Goal: Transaction & Acquisition: Purchase product/service

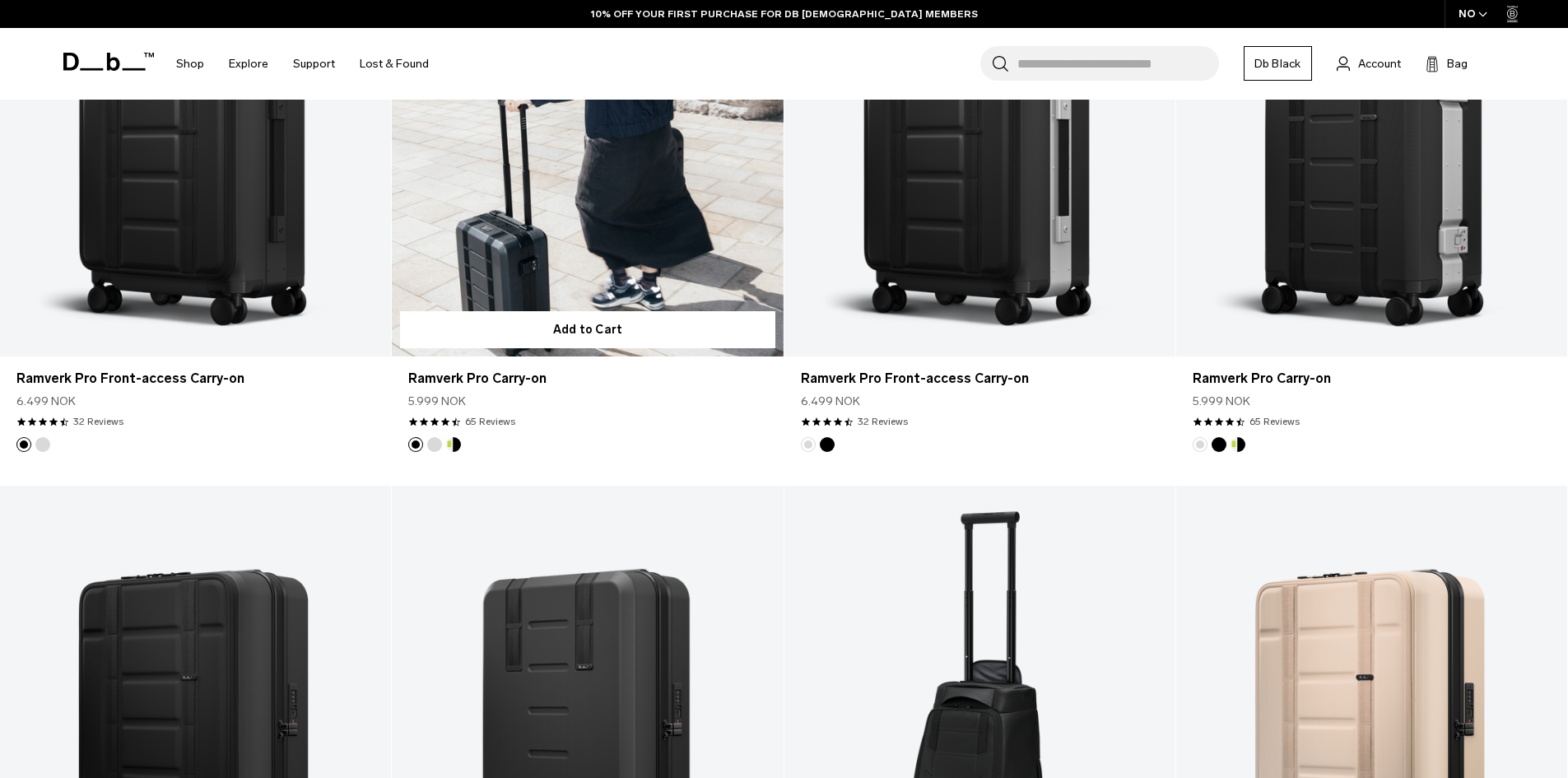
scroll to position [659, 0]
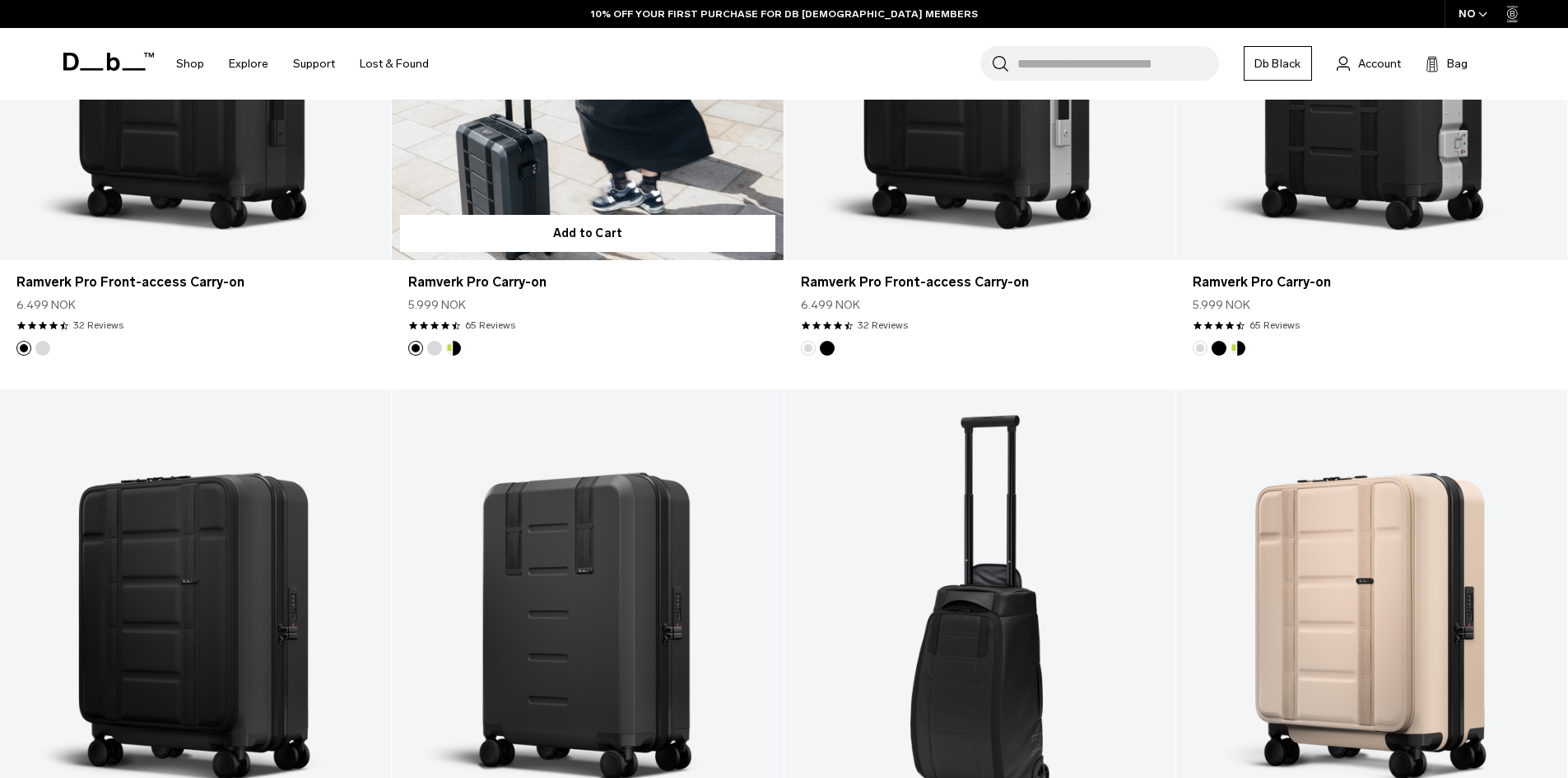
click at [454, 347] on button "Db x New Amsterdam Surf Association" at bounding box center [453, 348] width 14 height 14
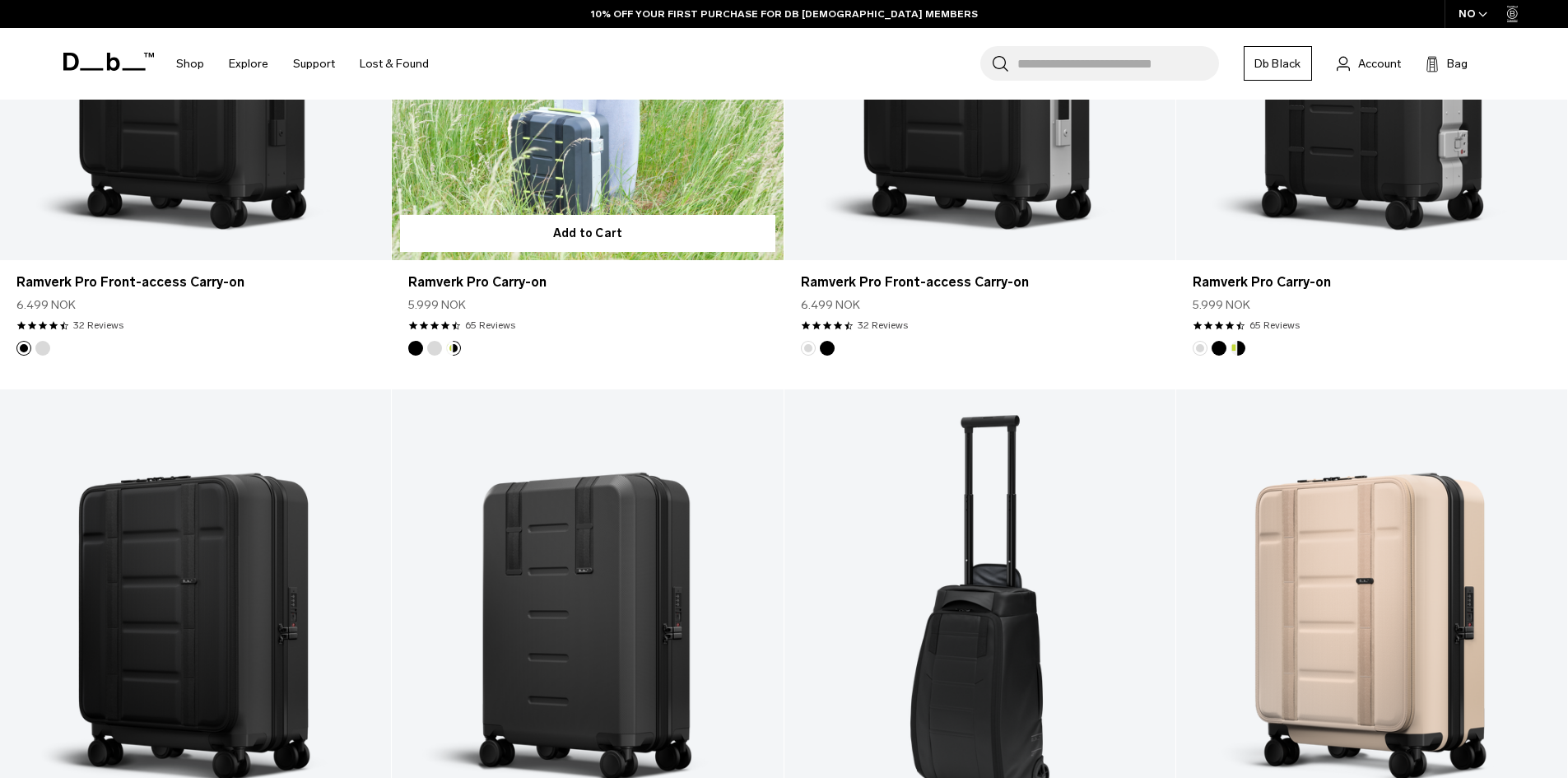
click at [433, 352] on button "Silver" at bounding box center [434, 348] width 14 height 14
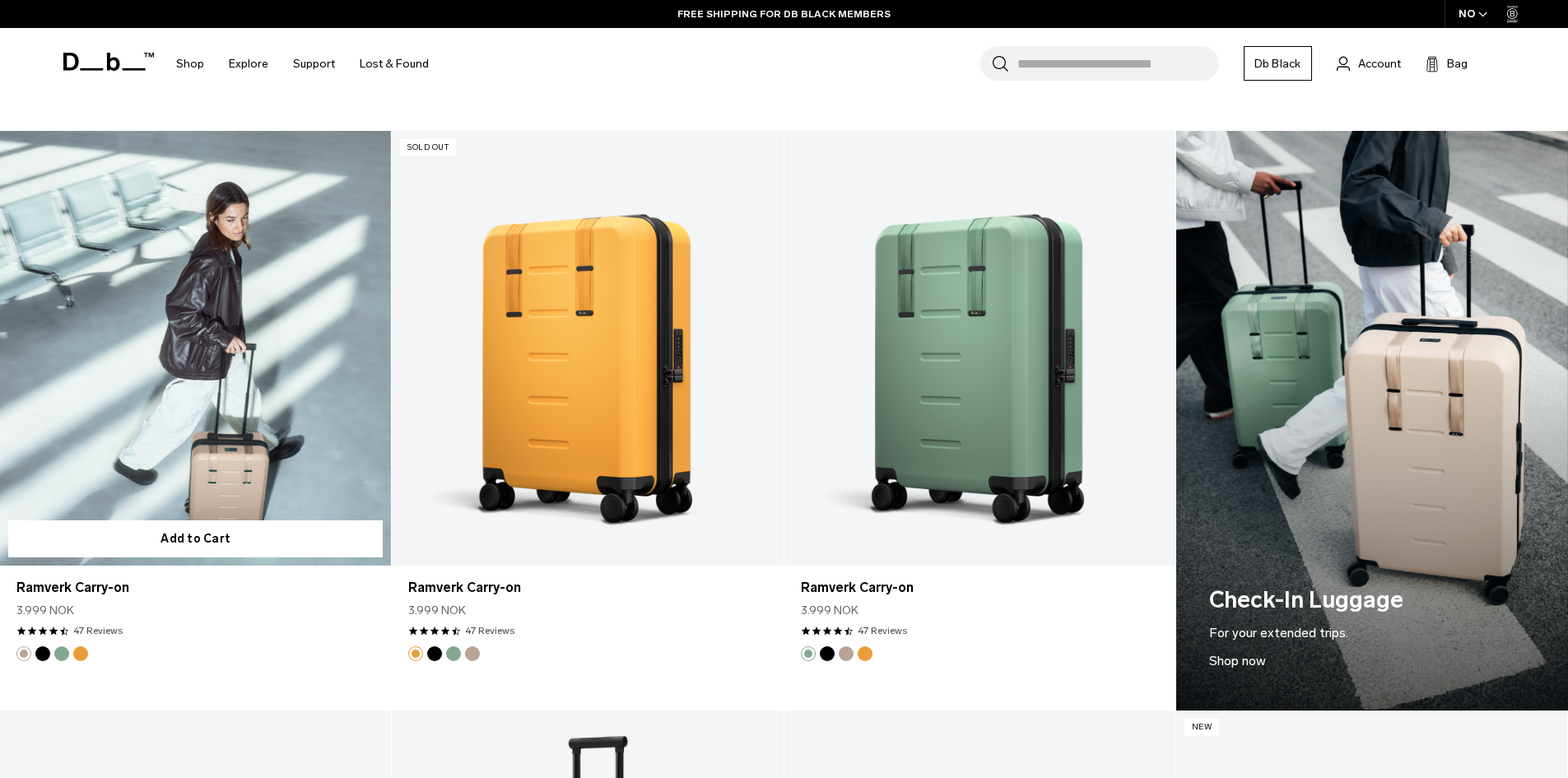
scroll to position [1482, 0]
click at [164, 358] on link "Ramverk Carry-on" at bounding box center [195, 347] width 391 height 435
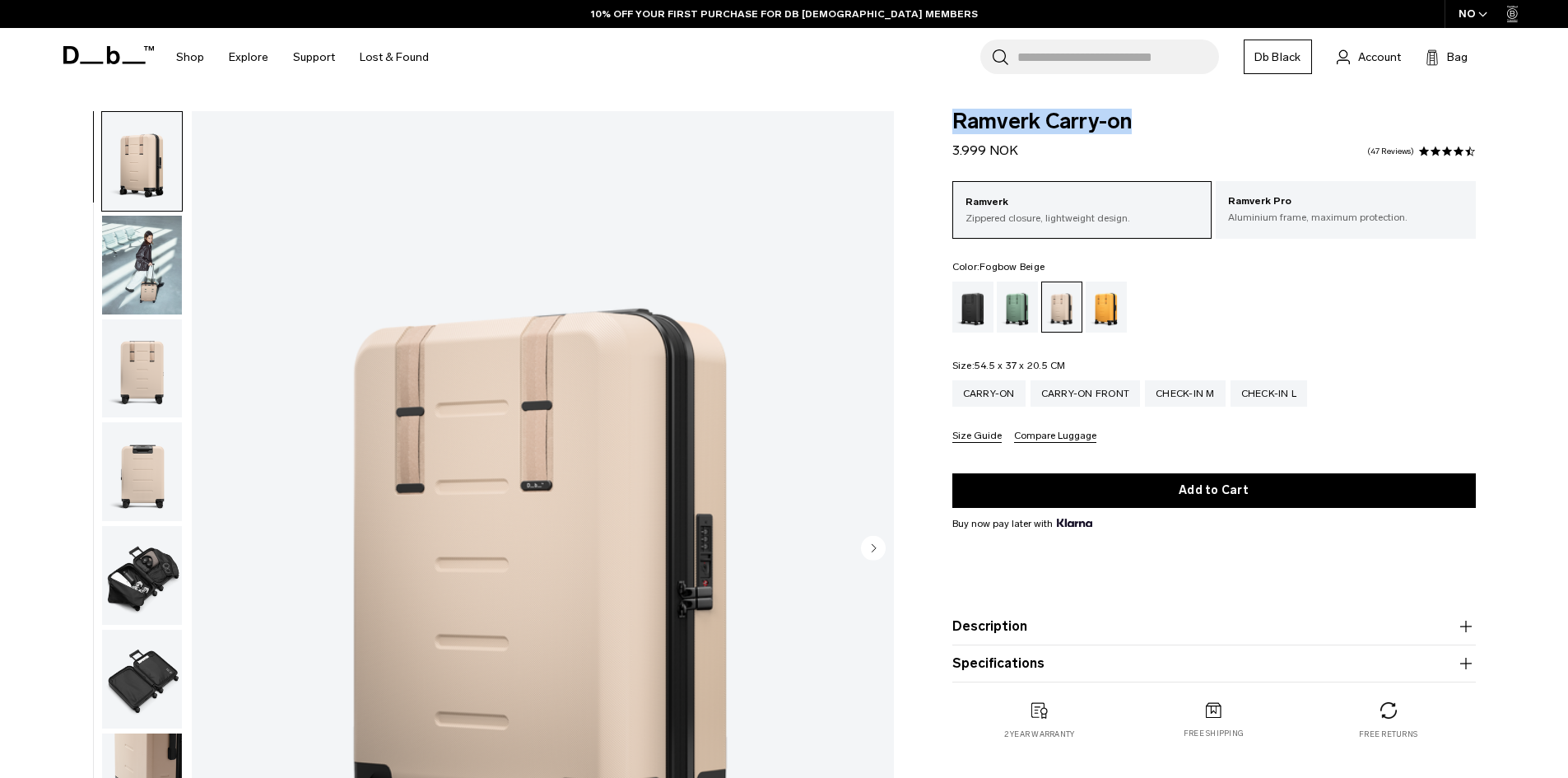
drag, startPoint x: 1139, startPoint y: 121, endPoint x: 955, endPoint y: 116, distance: 184.1
click at [955, 116] on span "Ramverk Carry-on" at bounding box center [1213, 122] width 523 height 22
copy span "Ramverk Carry-on"
click at [1407, 338] on div "Ramverk Zippered closure, lightweight design. Ramverk Pro Aluminium frame, maxi…" at bounding box center [1213, 312] width 523 height 262
click at [106, 571] on img "button" at bounding box center [142, 575] width 79 height 98
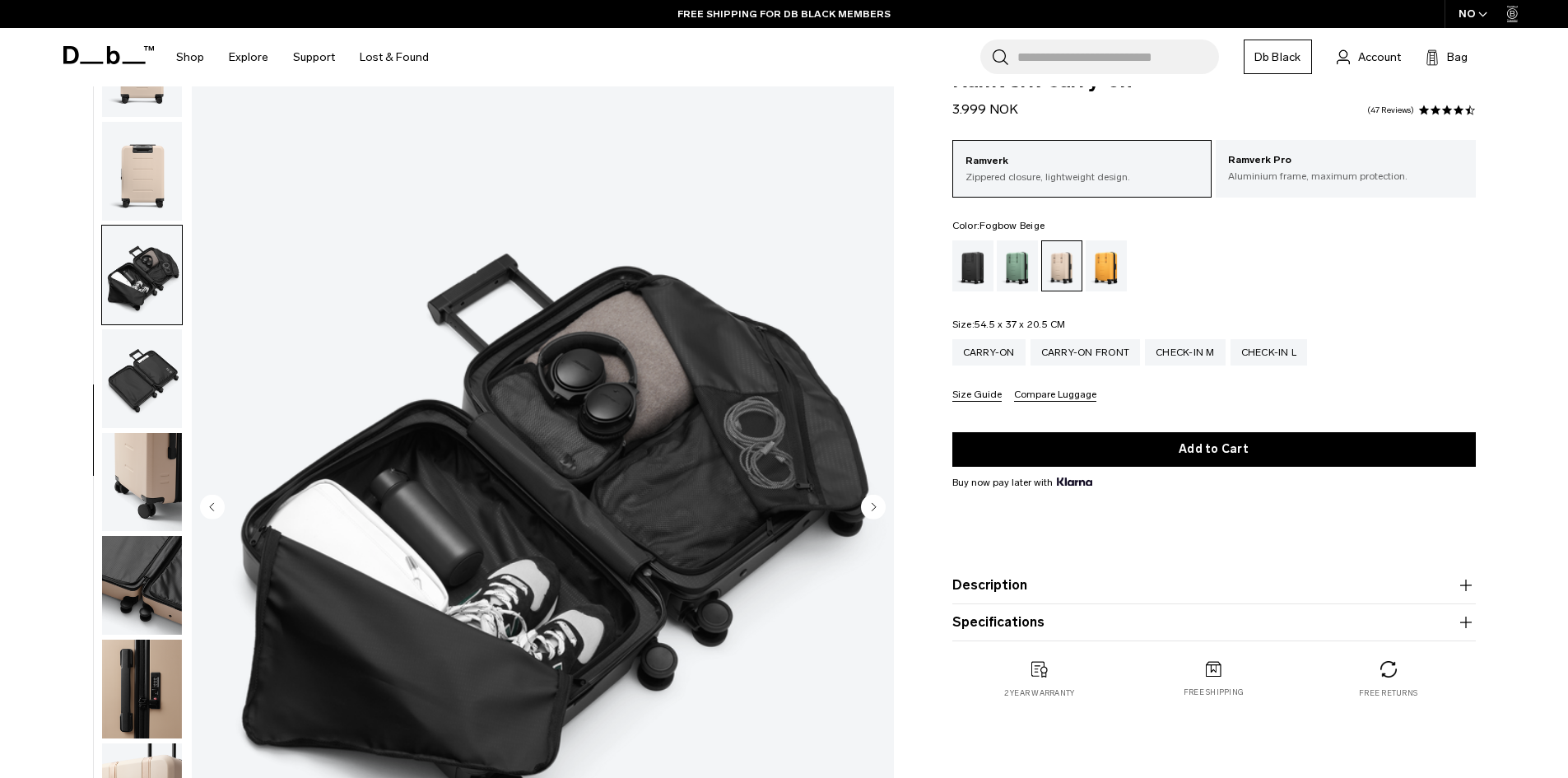
scroll to position [82, 0]
